Goal: Information Seeking & Learning: Learn about a topic

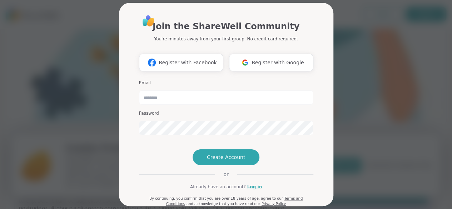
click at [380, 30] on div "Join the ShareWell Community You're minutes away from your first group. No cred…" at bounding box center [226, 104] width 444 height 209
click at [403, 54] on div "Join the ShareWell Community You're minutes away from your first group. No cred…" at bounding box center [226, 104] width 444 height 209
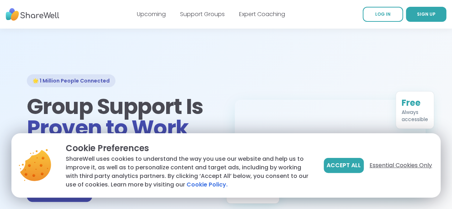
click at [381, 164] on span "Essential Cookies Only" at bounding box center [401, 165] width 63 height 9
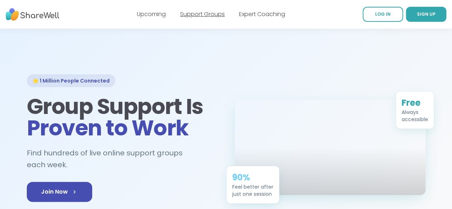
click at [208, 16] on link "Support Groups" at bounding box center [202, 14] width 45 height 8
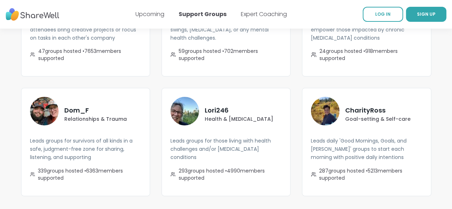
scroll to position [1347, 0]
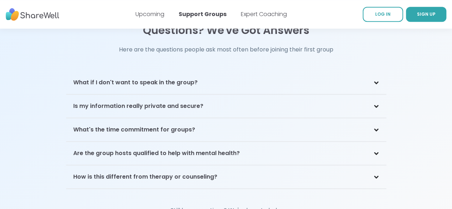
scroll to position [1561, 0]
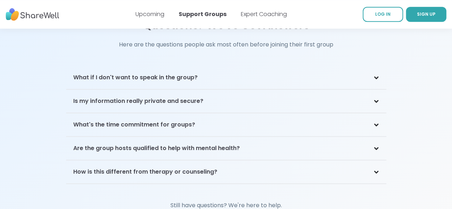
click at [379, 113] on div "What's the time commitment for groups?" at bounding box center [226, 124] width 320 height 23
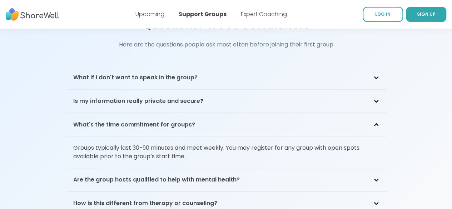
click at [379, 113] on div "What's the time commitment for groups?" at bounding box center [226, 124] width 320 height 23
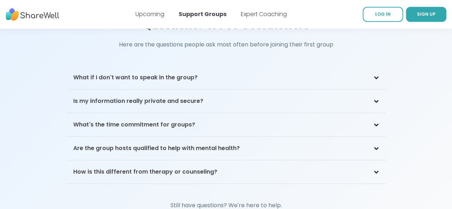
click at [372, 137] on div "Are the group hosts qualified to help with mental health?" at bounding box center [226, 148] width 320 height 23
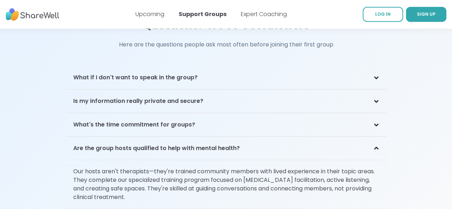
click at [379, 137] on div "Are the group hosts qualified to help with mental health?" at bounding box center [226, 148] width 320 height 23
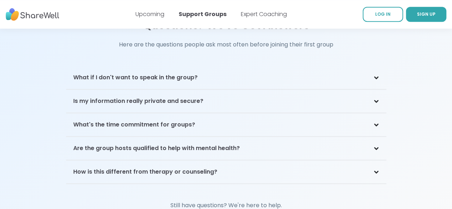
click at [368, 161] on div "How is this different from therapy or counseling?" at bounding box center [226, 172] width 320 height 23
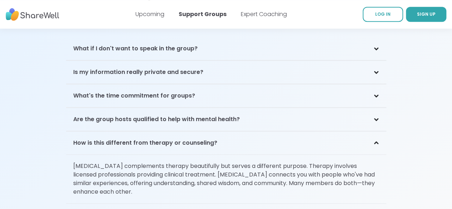
scroll to position [1604, 0]
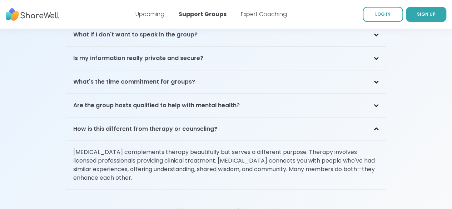
click at [379, 118] on div "How is this different from therapy or counseling?" at bounding box center [226, 129] width 320 height 23
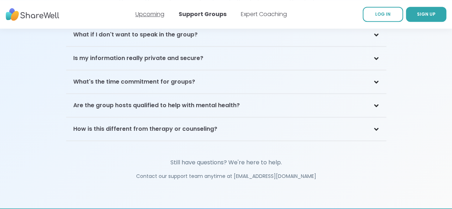
click at [155, 16] on link "Upcoming" at bounding box center [150, 14] width 29 height 8
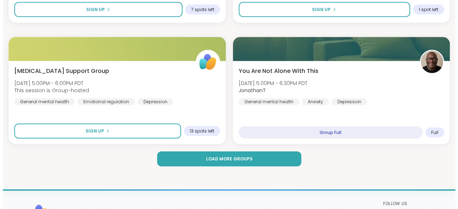
scroll to position [2135, 0]
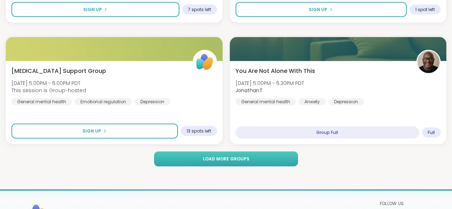
click at [260, 166] on button "Load more groups" at bounding box center [226, 159] width 144 height 15
